Goal: Information Seeking & Learning: Learn about a topic

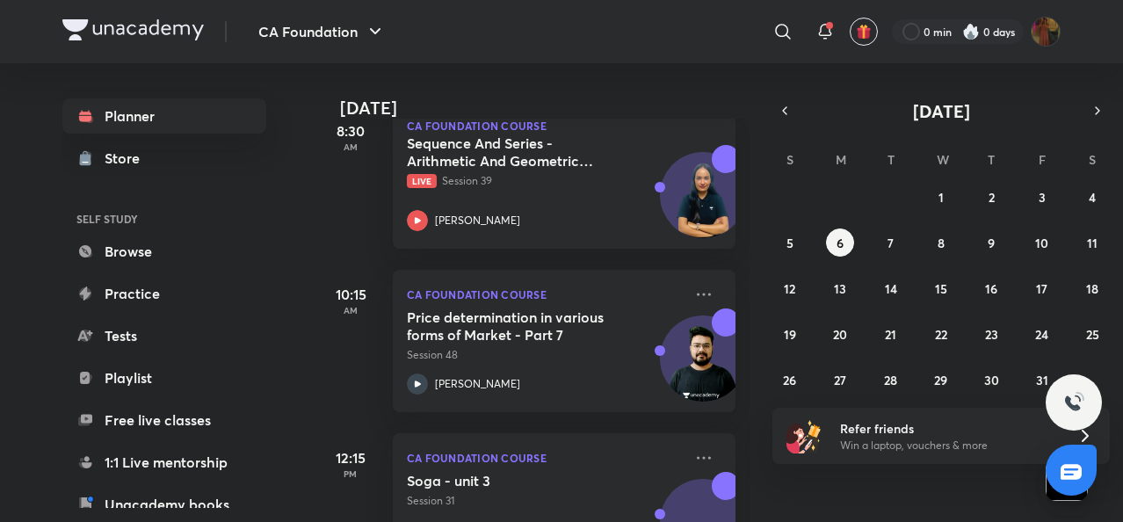
scroll to position [127, 0]
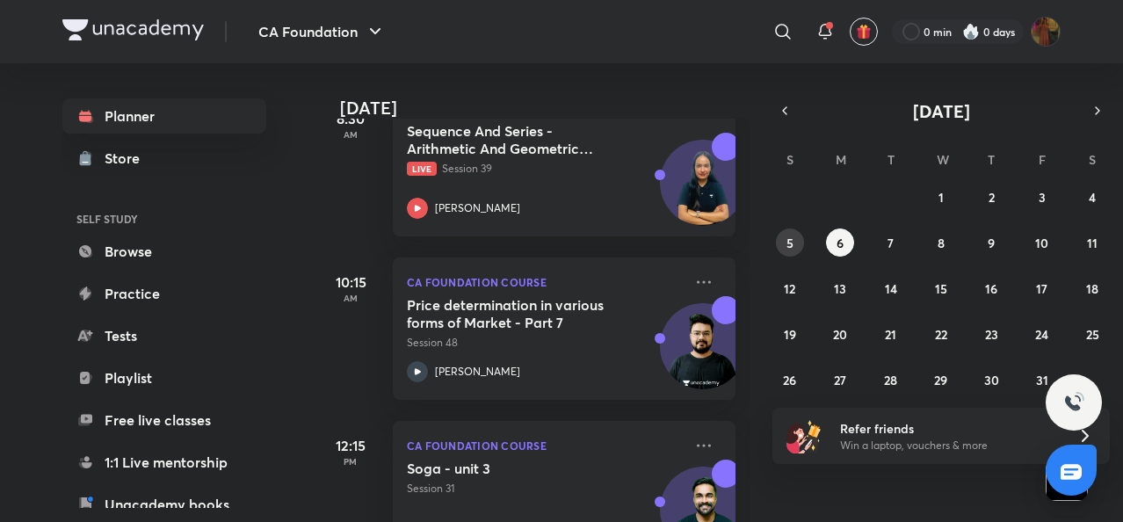
click at [782, 235] on button "5" at bounding box center [790, 243] width 28 height 28
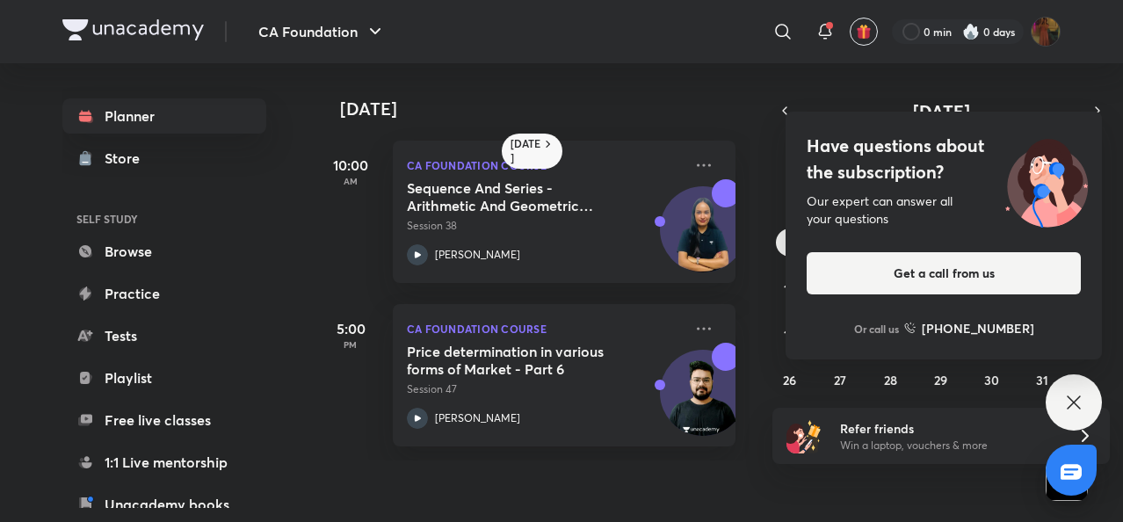
click at [1069, 409] on icon at bounding box center [1074, 402] width 21 height 21
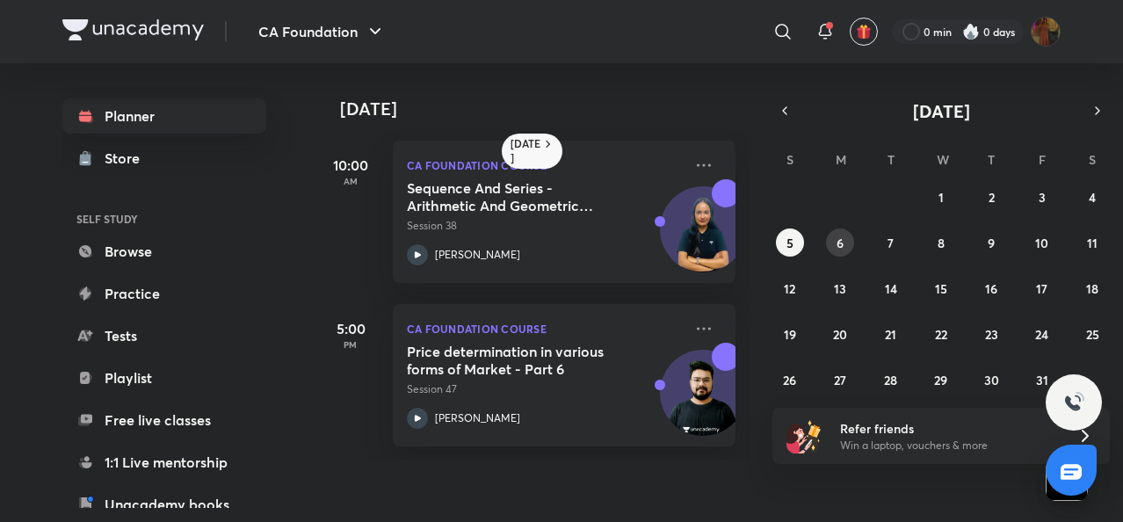
click at [830, 249] on button "6" at bounding box center [840, 243] width 28 height 28
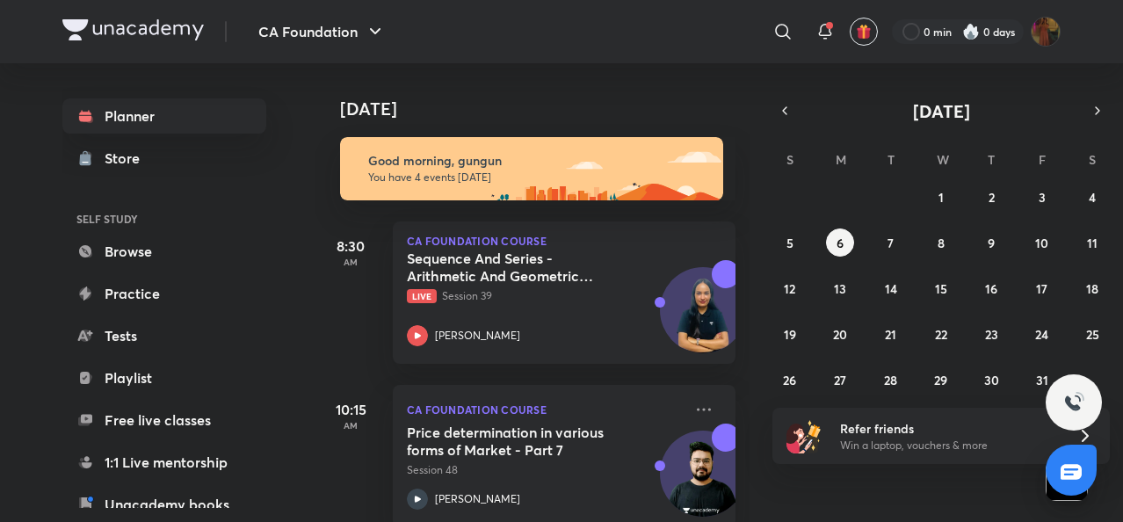
drag, startPoint x: 499, startPoint y: 159, endPoint x: 304, endPoint y: 389, distance: 301.8
click at [304, 389] on div "Planner Store SELF STUDY Browse Practice Tests Playlist Free live classes 1:1 L…" at bounding box center [561, 292] width 998 height 459
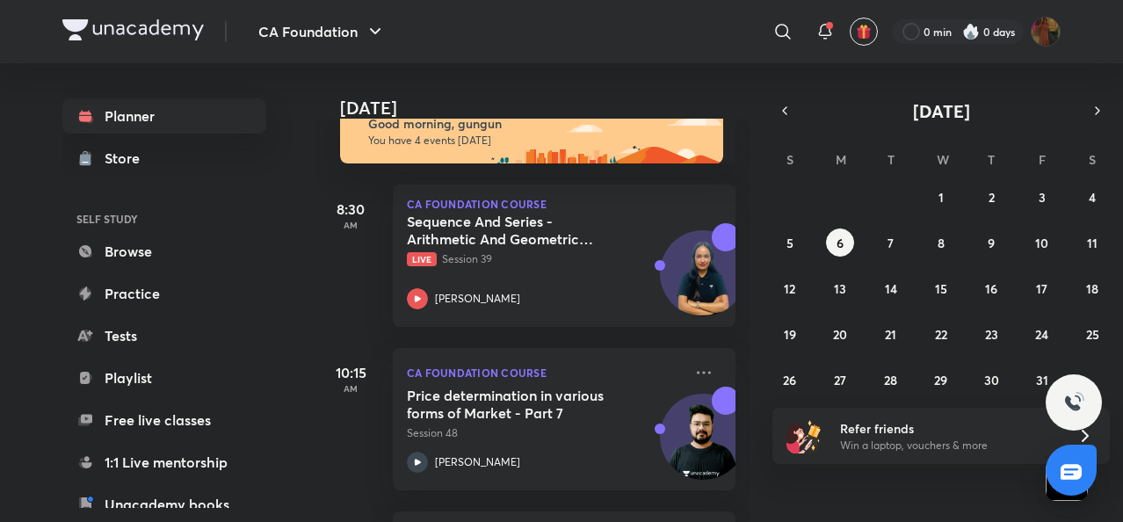
click at [571, 368] on p "CA Foundation Course" at bounding box center [545, 372] width 276 height 21
click at [946, 197] on button "1" at bounding box center [941, 197] width 28 height 28
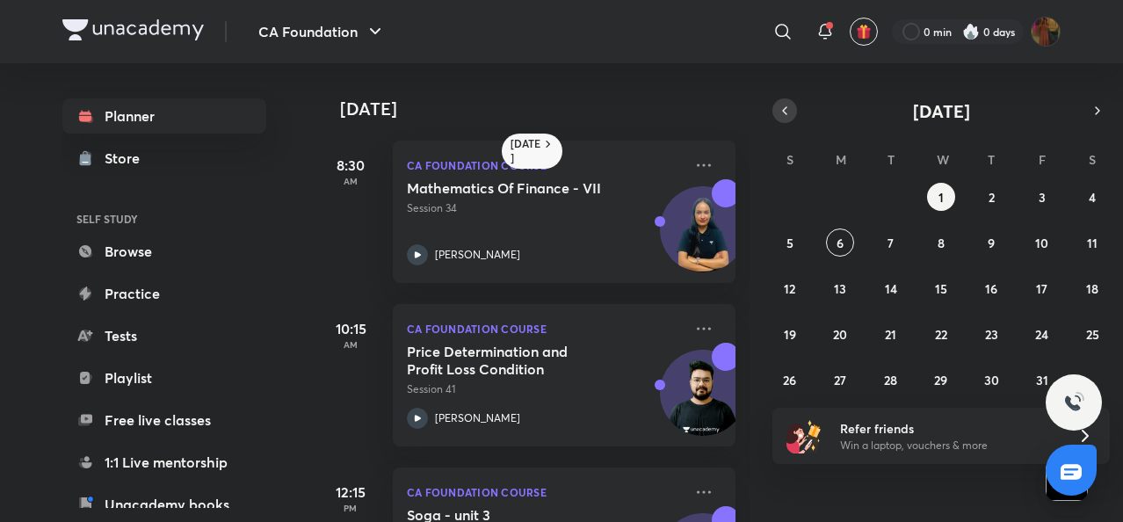
click at [793, 109] on button "button" at bounding box center [785, 110] width 25 height 25
click at [895, 386] on abbr "30" at bounding box center [890, 380] width 15 height 17
click at [1091, 113] on icon "button" at bounding box center [1098, 111] width 14 height 16
click at [940, 192] on abbr "1" at bounding box center [941, 197] width 5 height 17
click at [1001, 200] on button "2" at bounding box center [991, 197] width 28 height 28
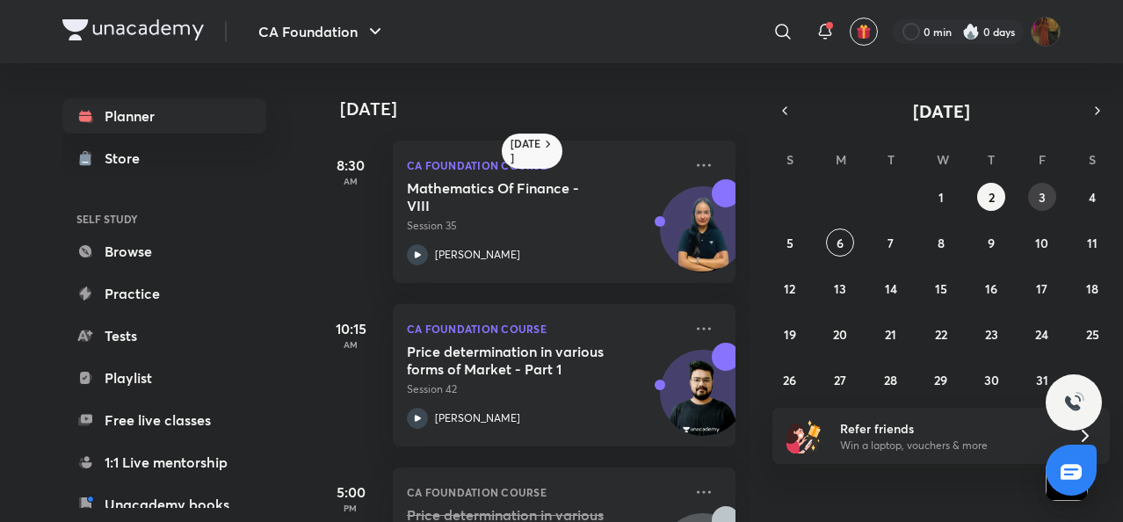
click at [1036, 191] on button "3" at bounding box center [1042, 197] width 28 height 28
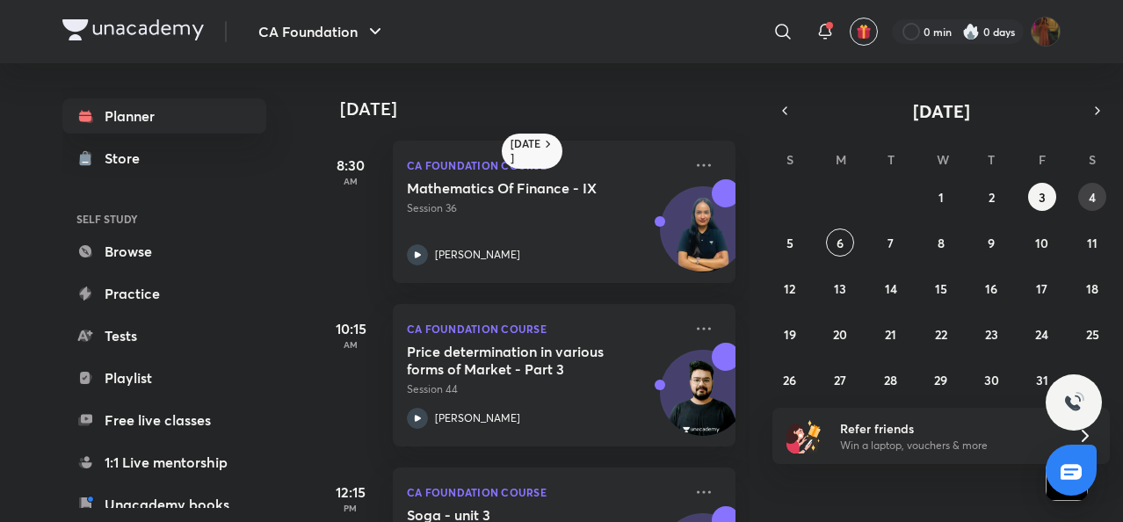
click at [1092, 192] on abbr "4" at bounding box center [1092, 197] width 7 height 17
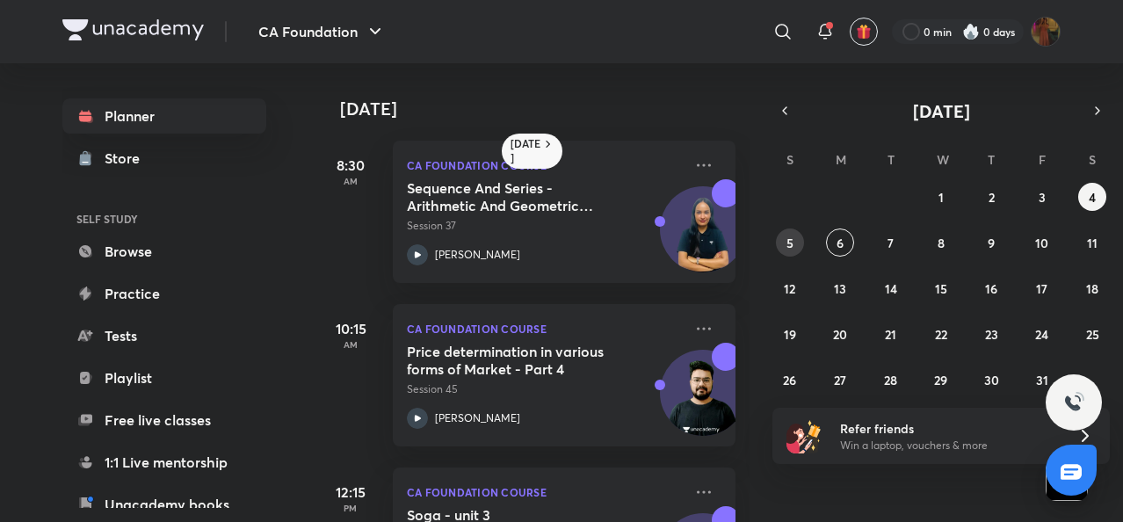
click at [779, 245] on button "5" at bounding box center [790, 243] width 28 height 28
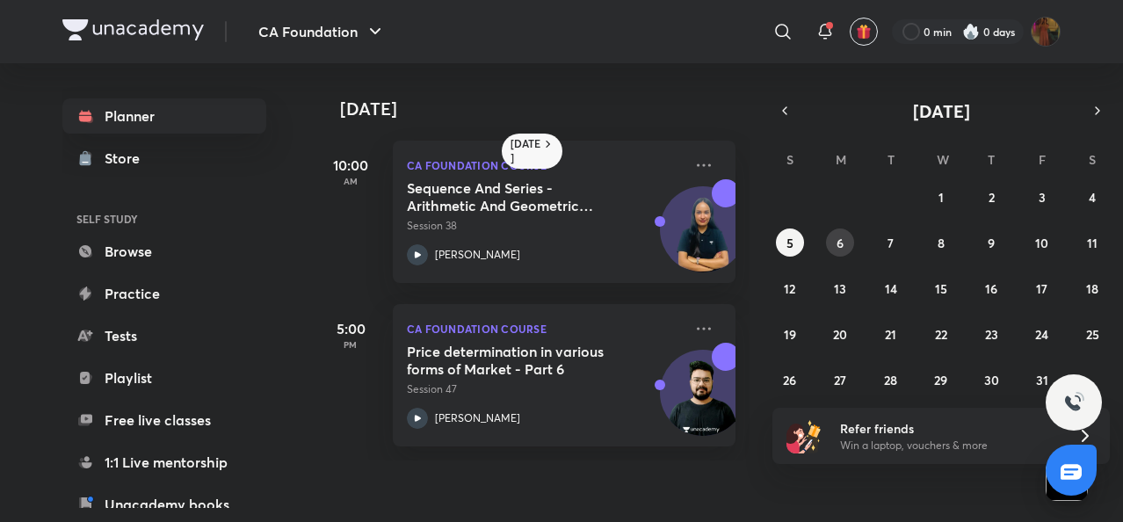
click at [831, 239] on button "6" at bounding box center [840, 243] width 28 height 28
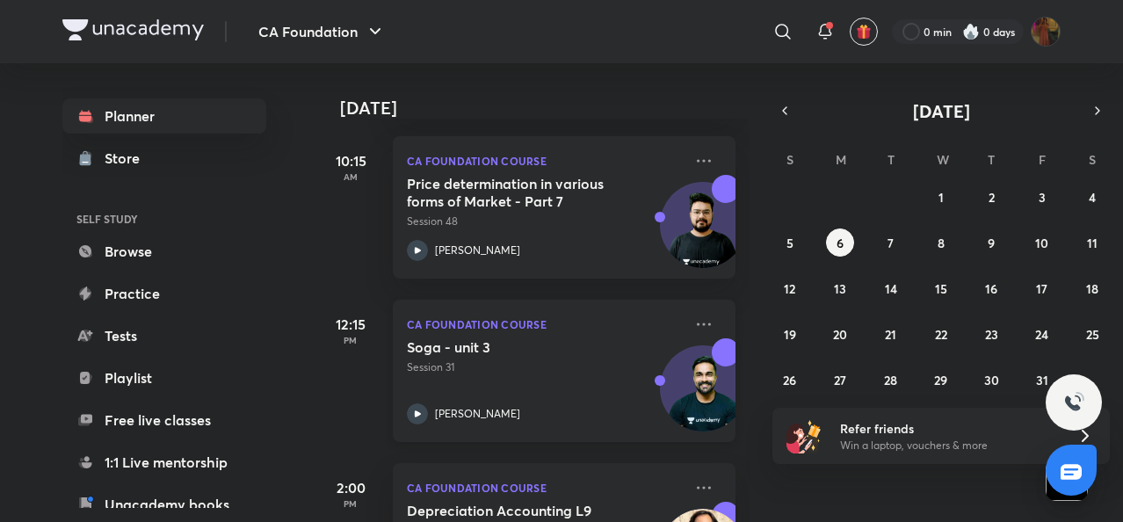
scroll to position [250, 0]
click at [935, 200] on button "1" at bounding box center [941, 197] width 28 height 28
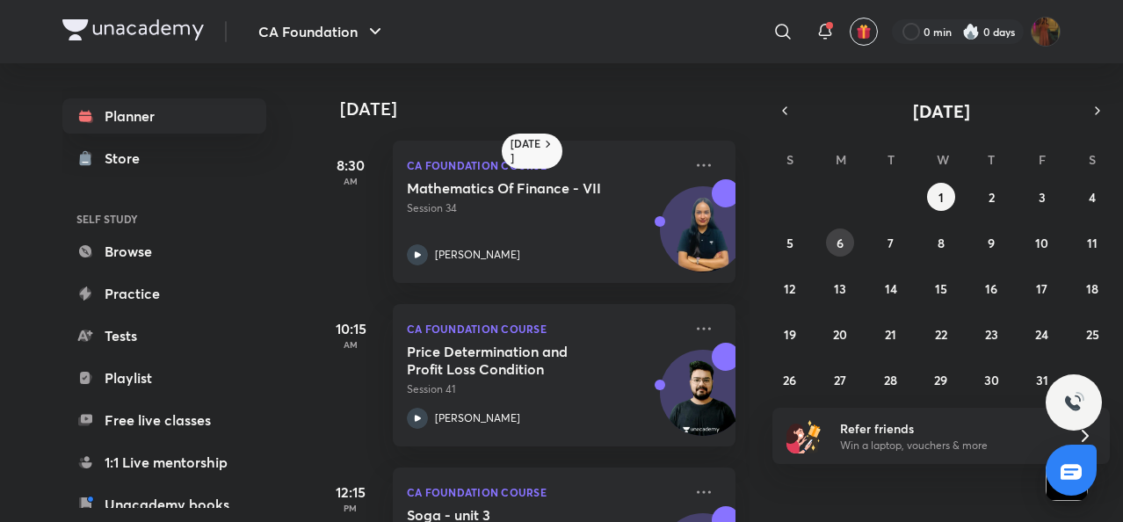
click at [839, 248] on abbr "6" at bounding box center [840, 243] width 7 height 17
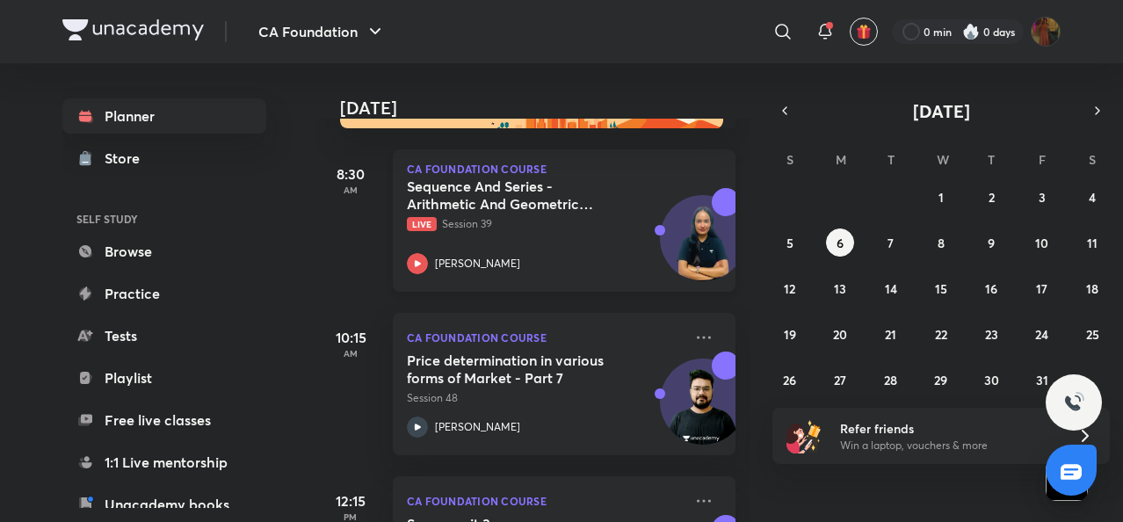
scroll to position [0, 0]
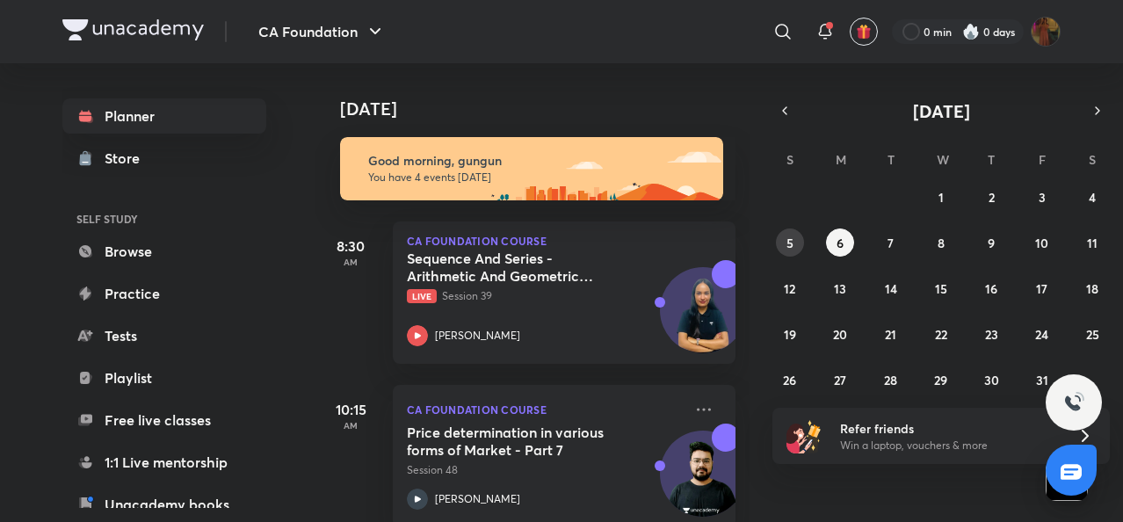
click at [793, 244] on abbr "5" at bounding box center [790, 243] width 7 height 17
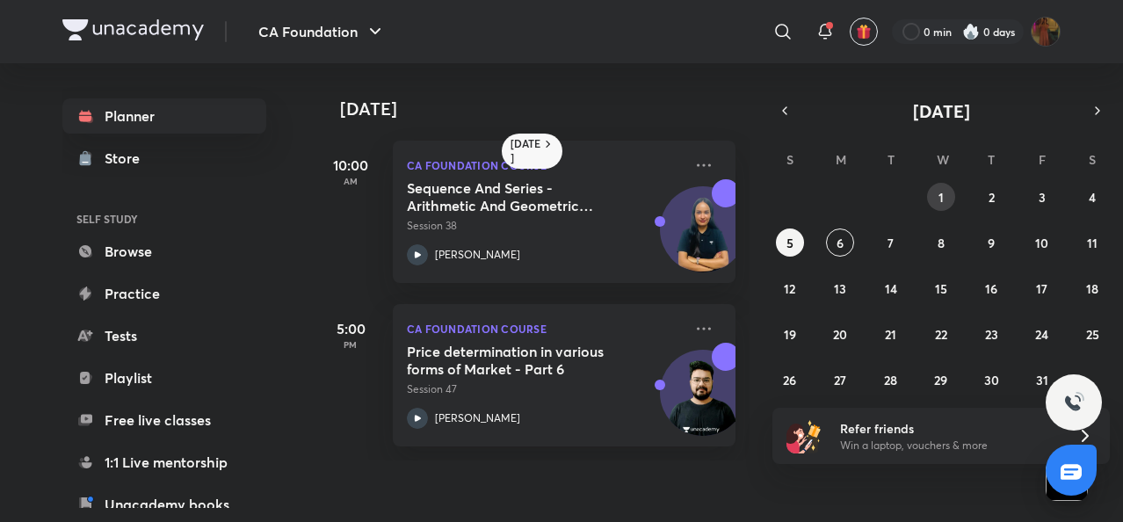
click at [946, 194] on button "1" at bounding box center [941, 197] width 28 height 28
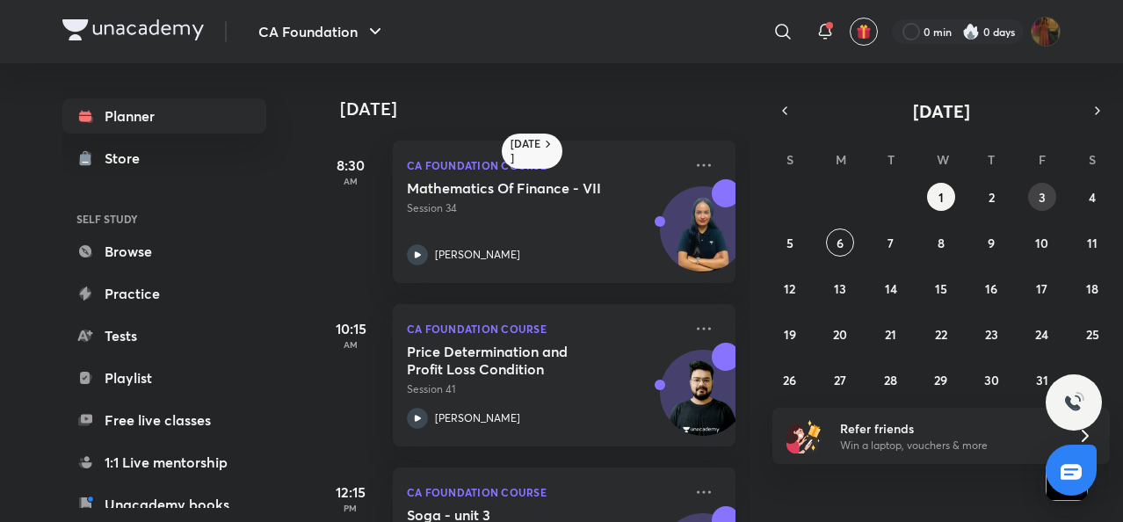
click at [1050, 192] on button "3" at bounding box center [1042, 197] width 28 height 28
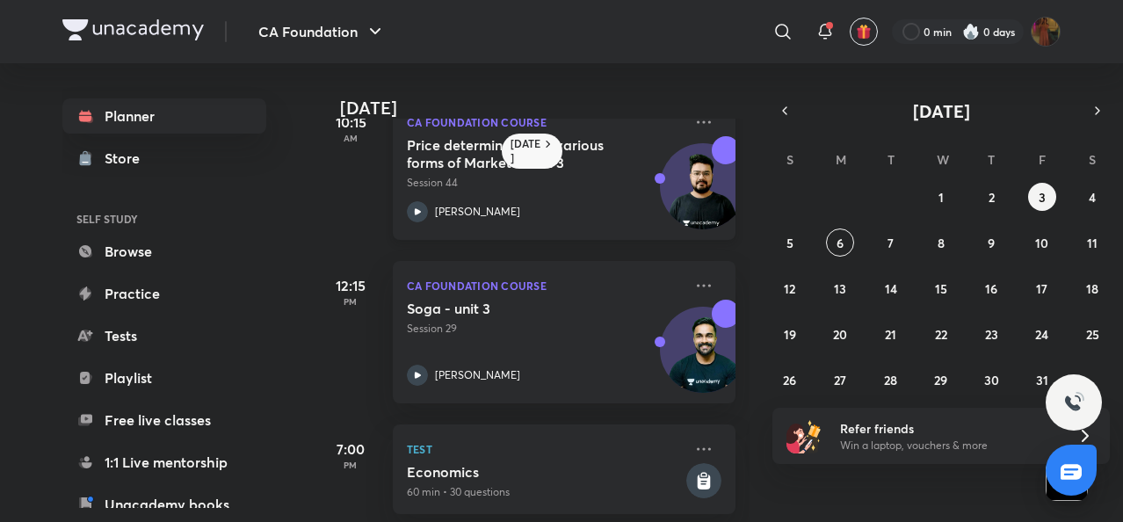
scroll to position [231, 0]
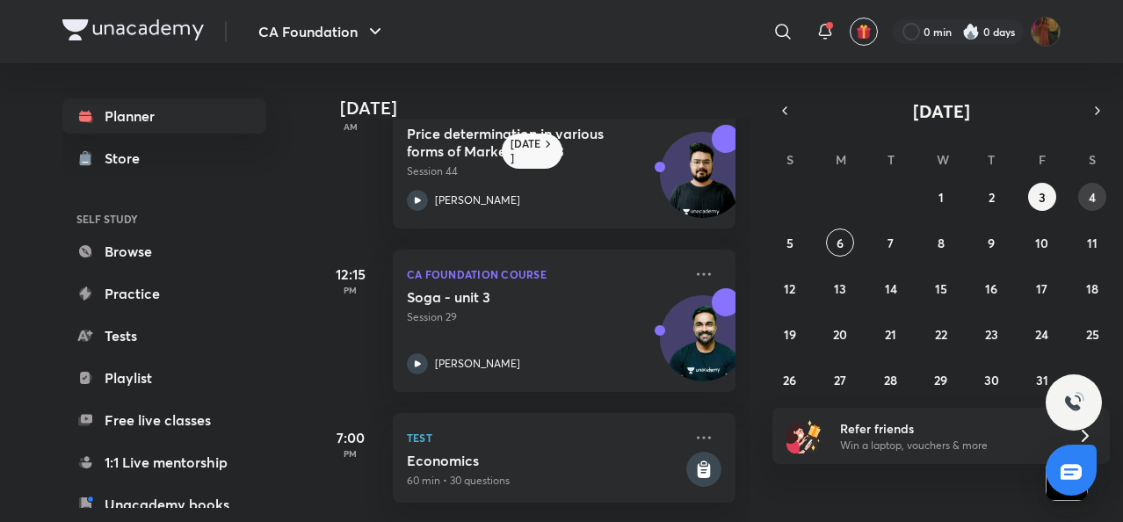
click at [1095, 189] on abbr "4" at bounding box center [1092, 197] width 7 height 17
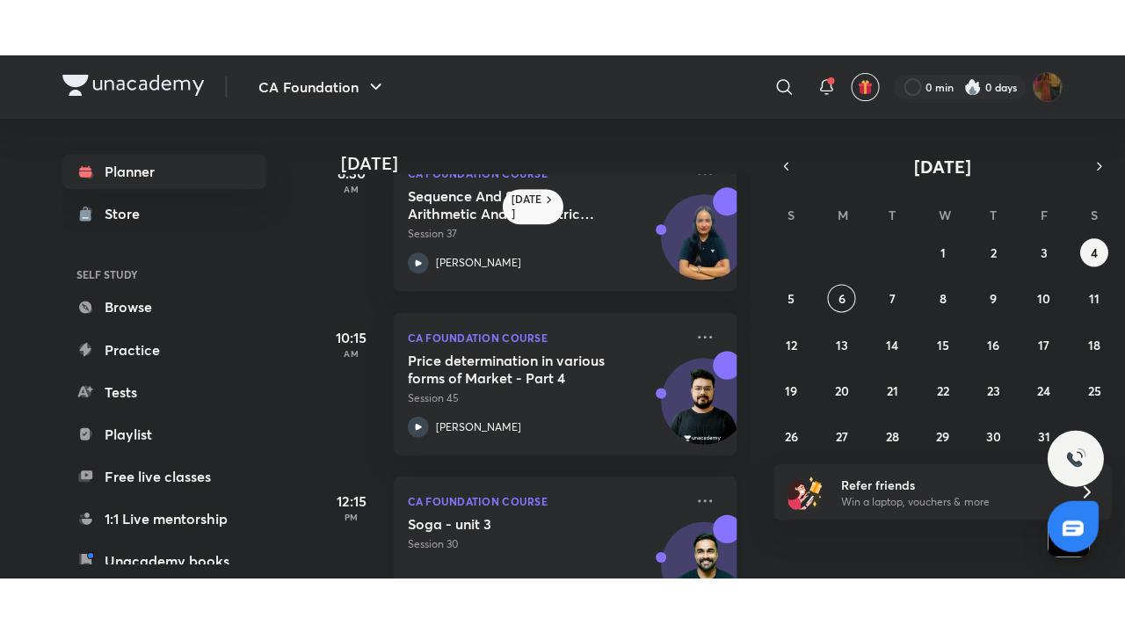
scroll to position [0, 0]
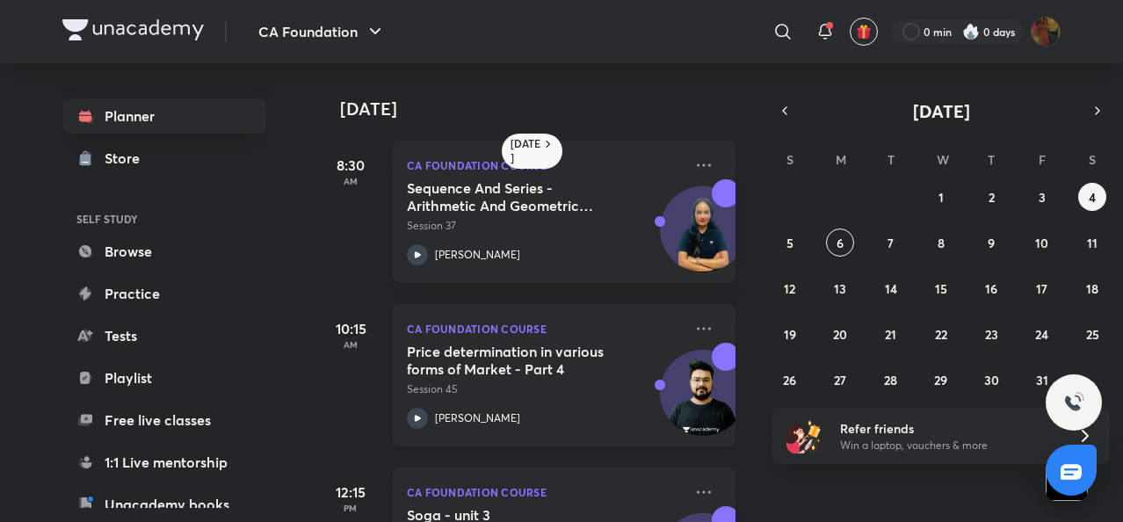
click at [422, 417] on icon at bounding box center [417, 418] width 21 height 21
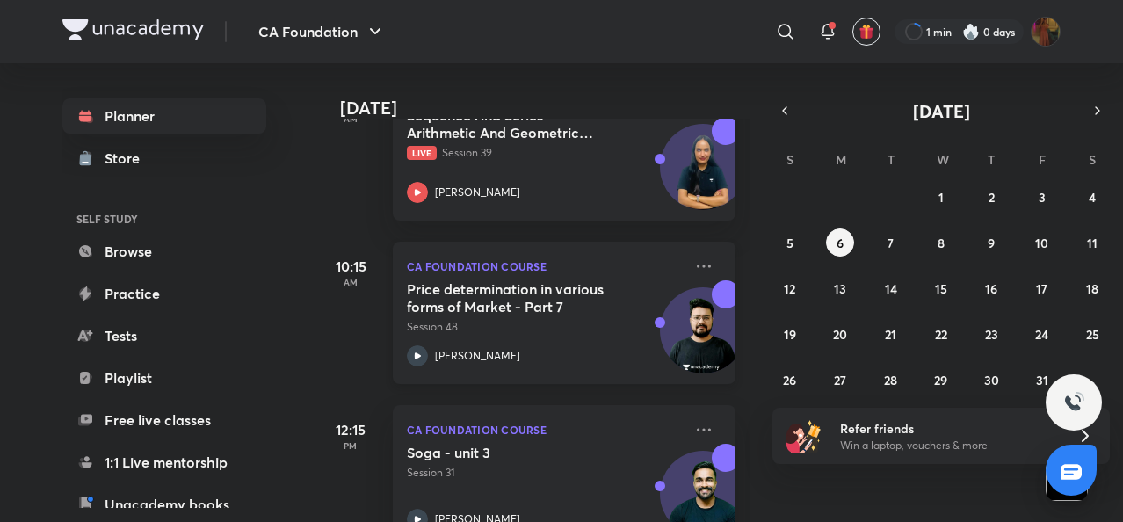
scroll to position [185, 0]
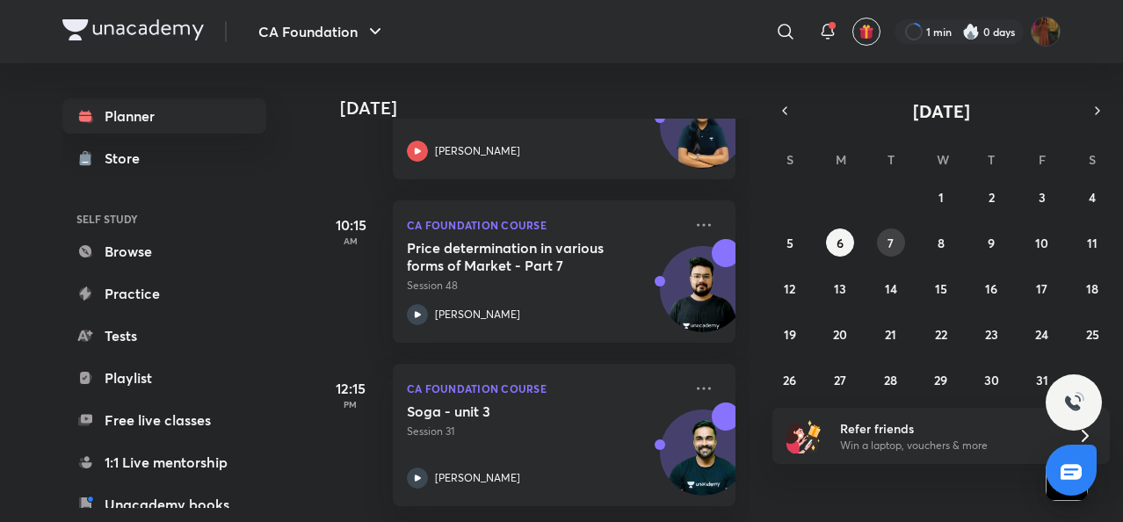
click at [890, 232] on button "7" at bounding box center [891, 243] width 28 height 28
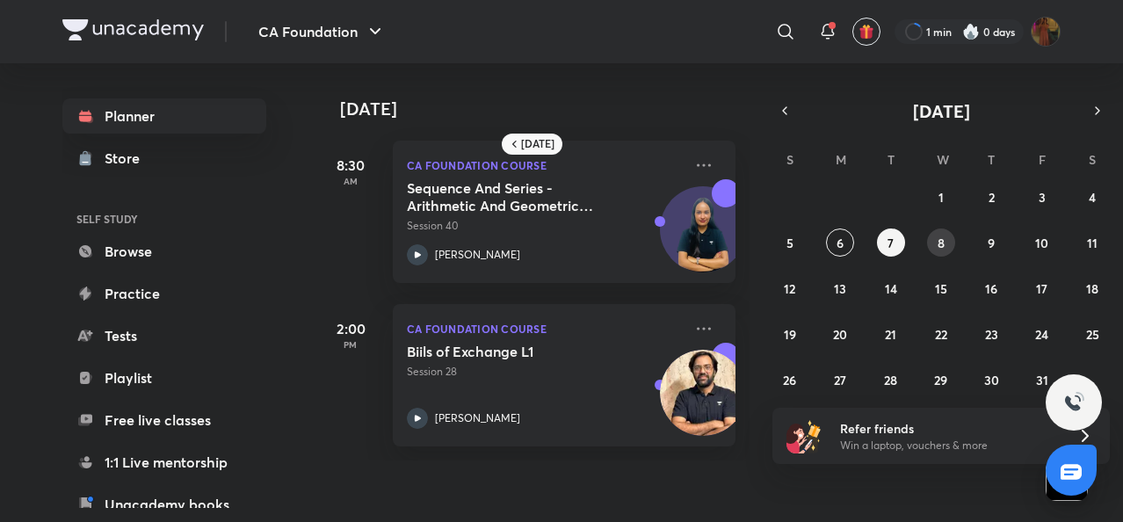
click at [938, 240] on abbr "8" at bounding box center [941, 243] width 7 height 17
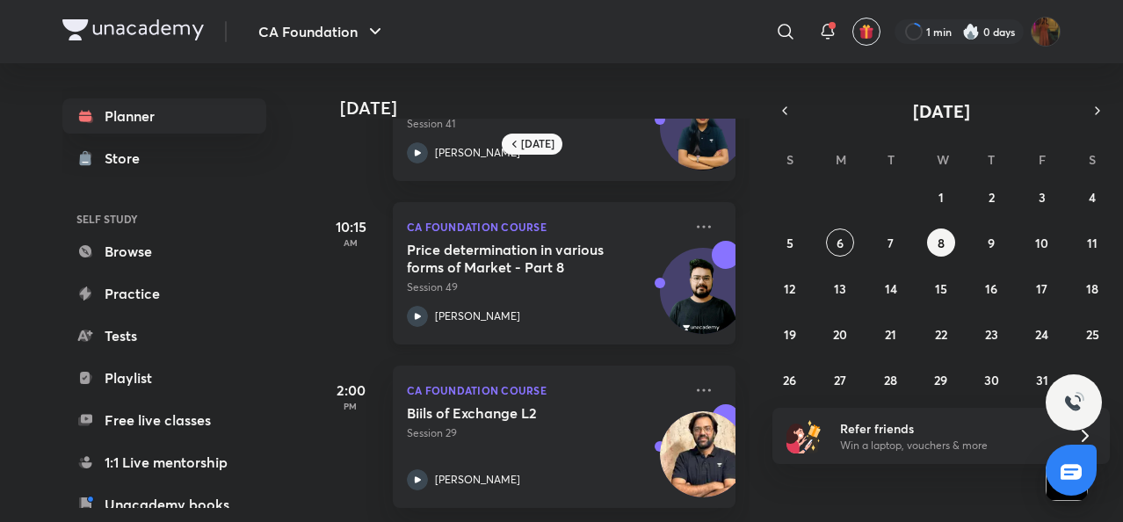
scroll to position [0, 0]
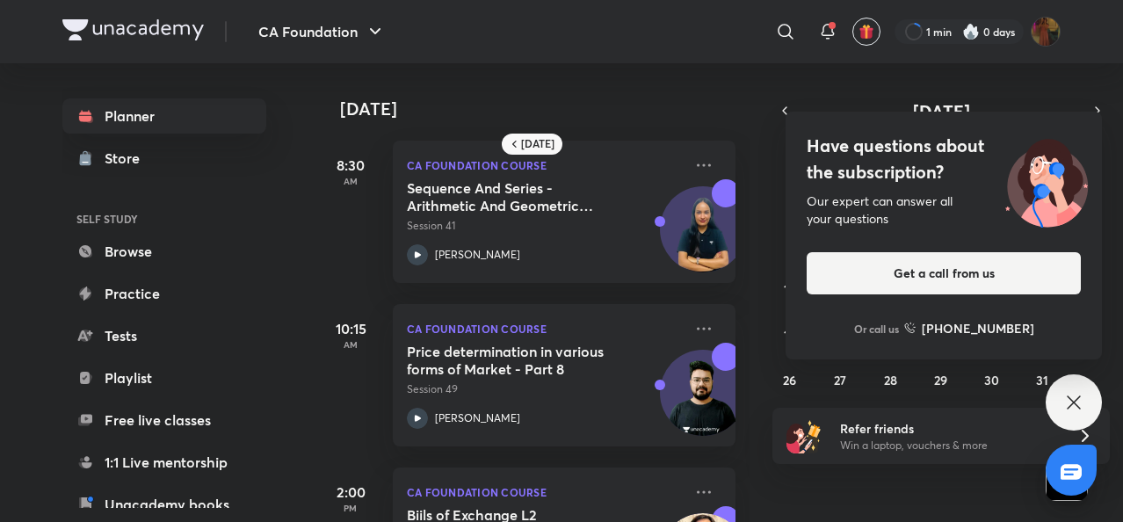
click at [1074, 405] on icon at bounding box center [1074, 402] width 21 height 21
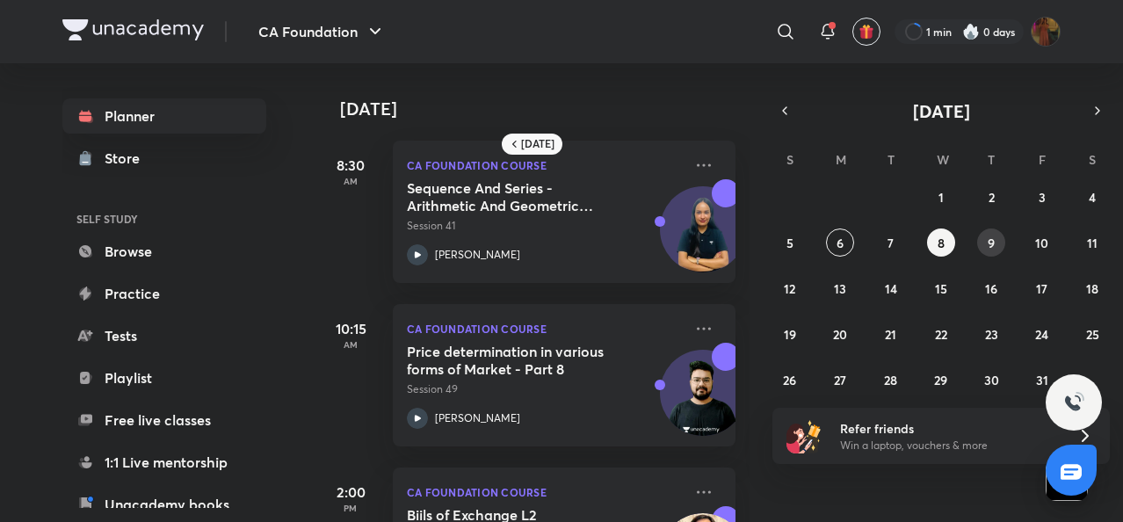
click at [993, 251] on button "9" at bounding box center [991, 243] width 28 height 28
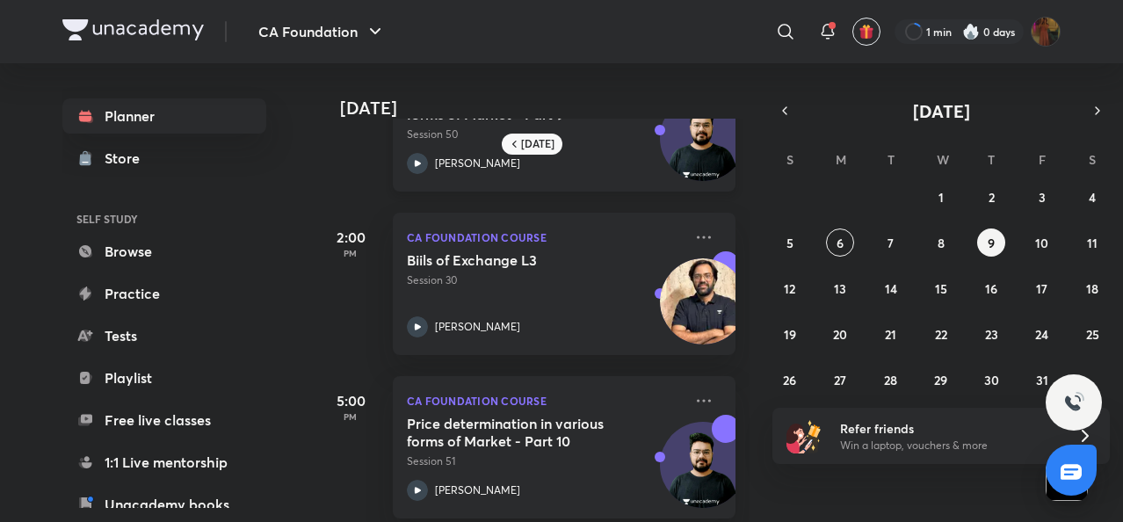
scroll to position [279, 0]
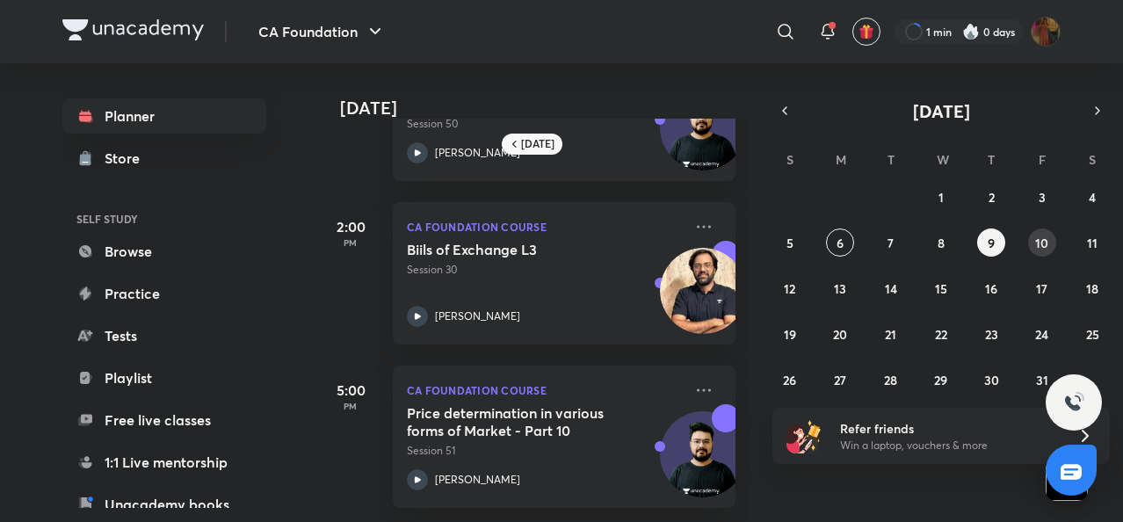
click at [1041, 247] on abbr "10" at bounding box center [1041, 243] width 13 height 17
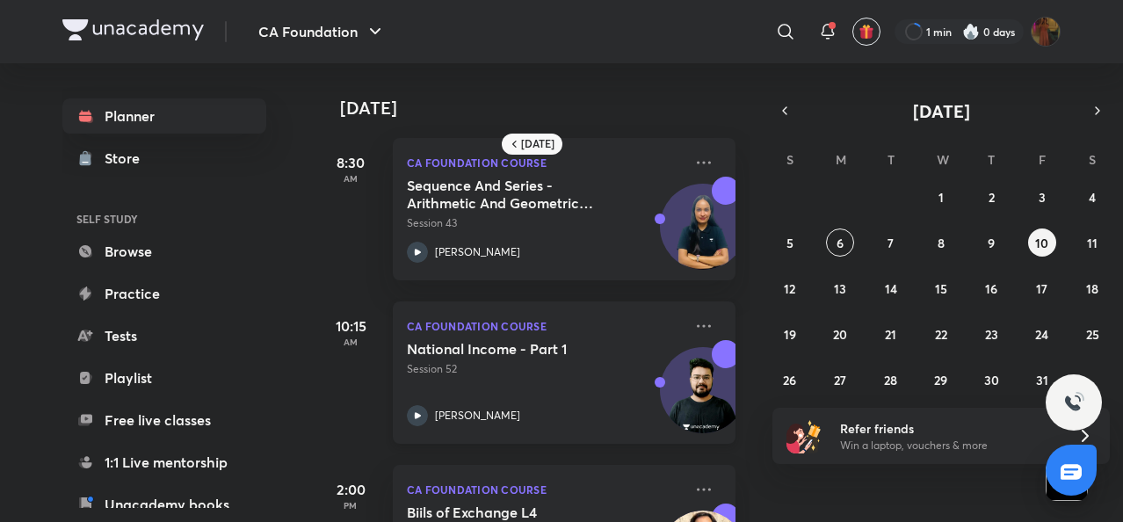
scroll to position [0, 0]
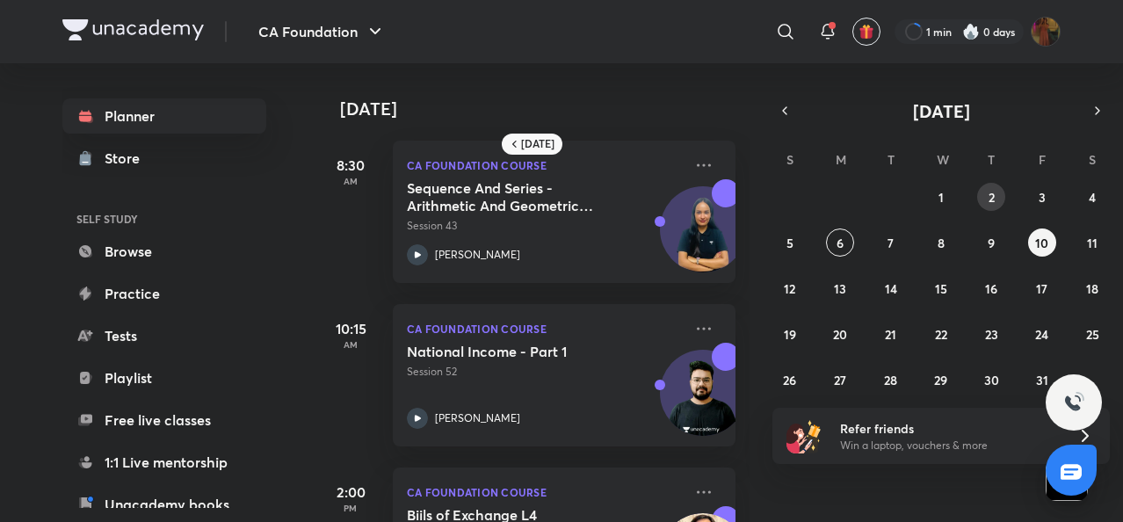
click at [991, 189] on abbr "2" at bounding box center [992, 197] width 6 height 17
